Goal: Task Accomplishment & Management: Complete application form

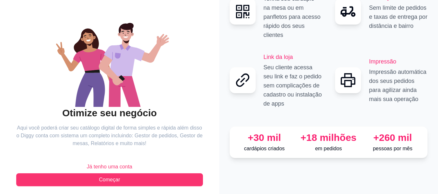
scroll to position [53, 0]
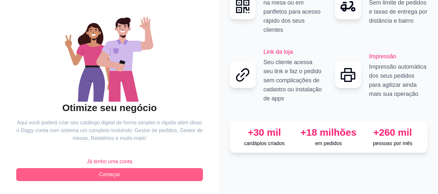
click at [146, 173] on button "Começar" at bounding box center [109, 174] width 187 height 13
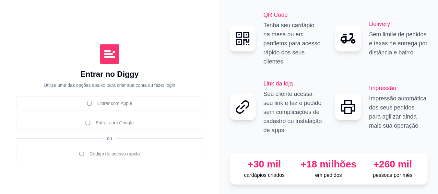
scroll to position [2, 0]
